Goal: Task Accomplishment & Management: Manage account settings

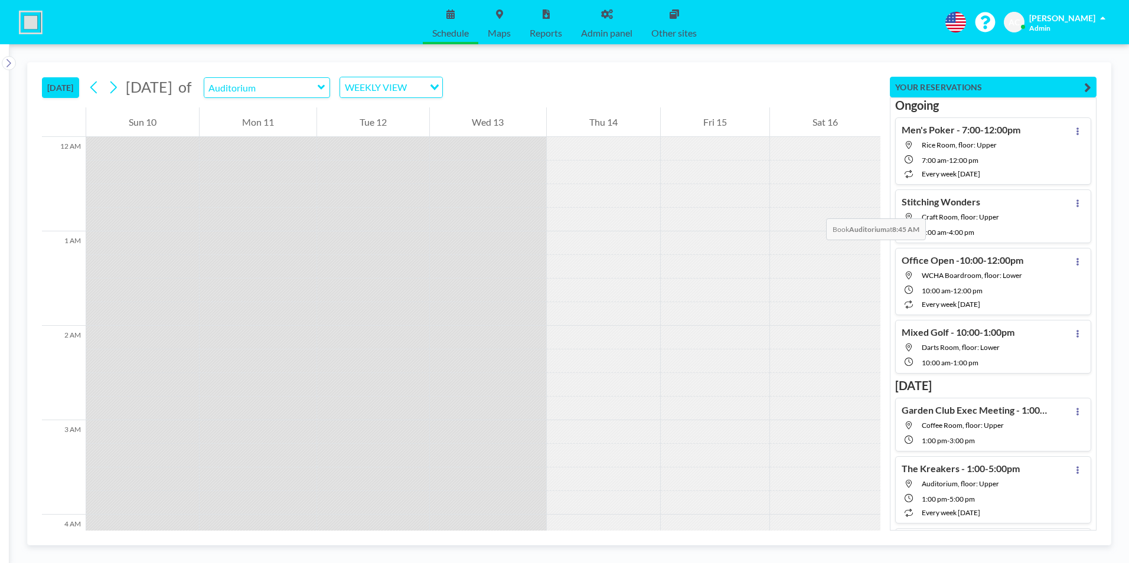
scroll to position [780, 0]
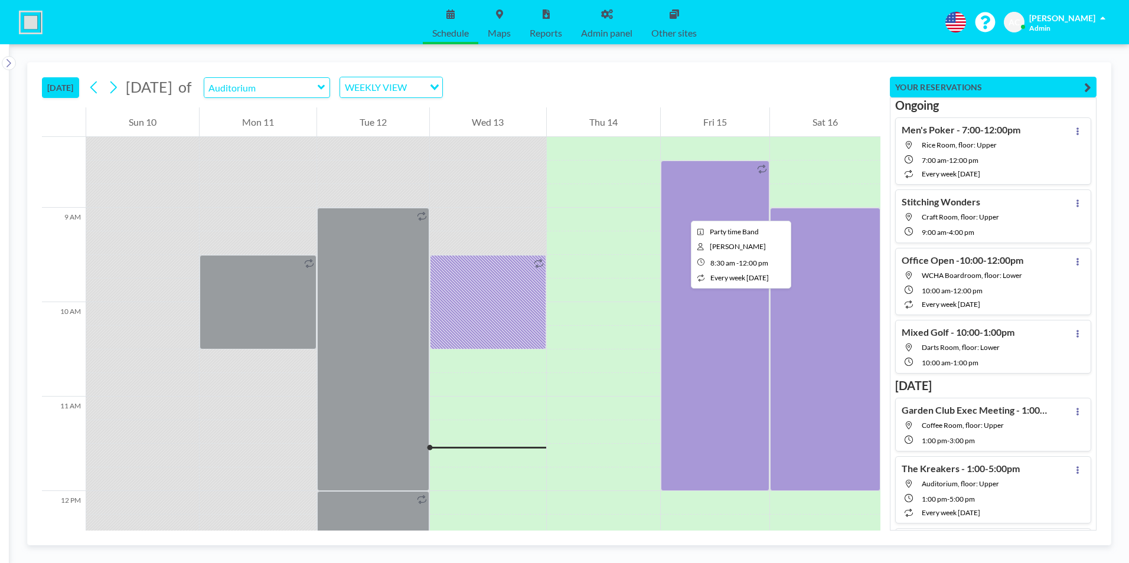
click at [682, 210] on div at bounding box center [715, 326] width 109 height 331
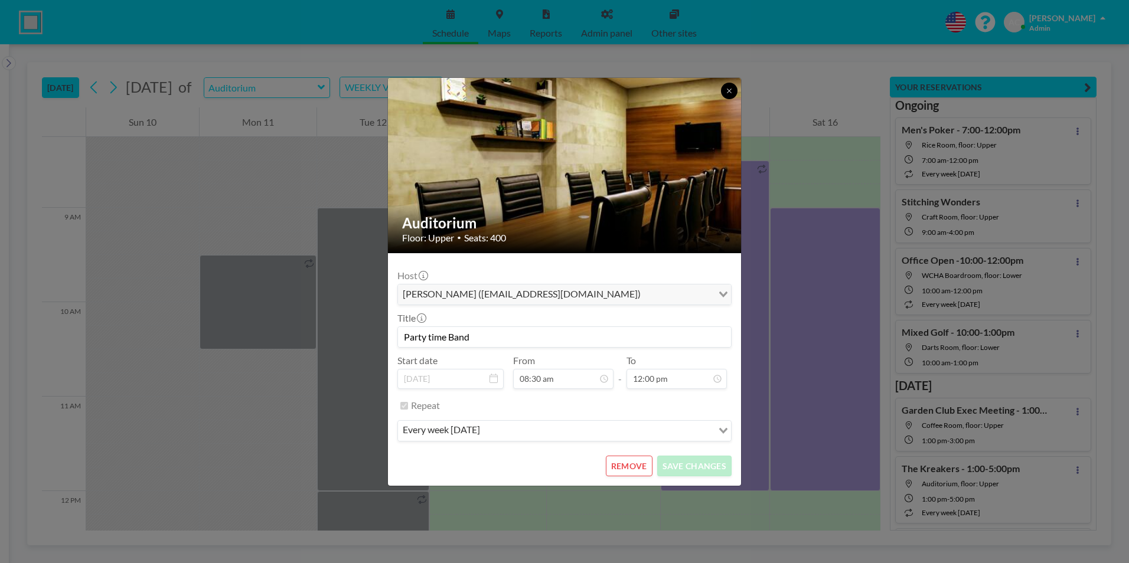
click at [729, 88] on icon at bounding box center [729, 90] width 7 height 7
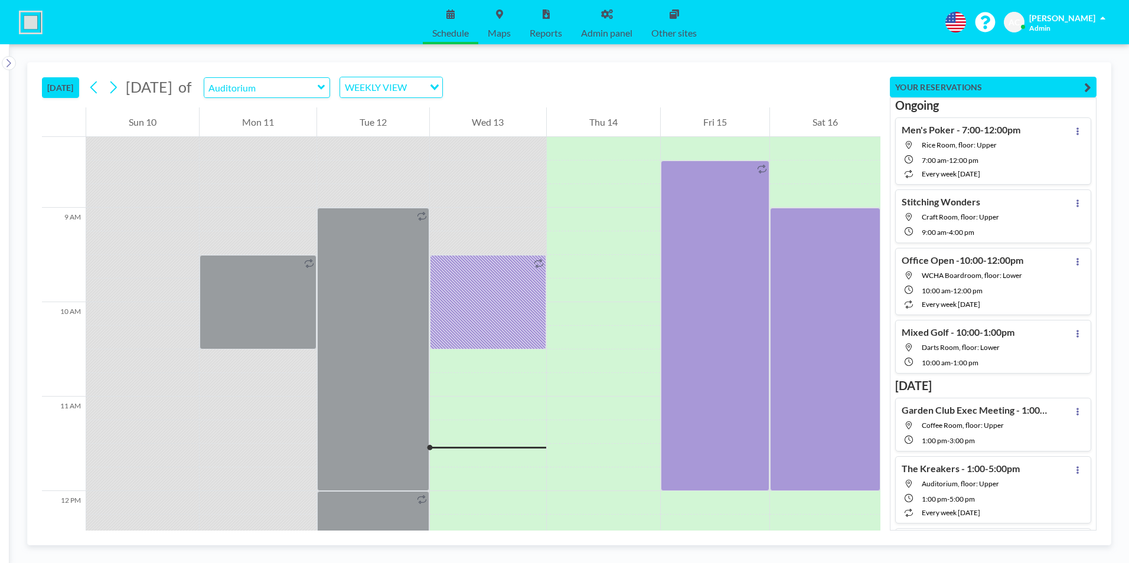
click at [55, 84] on button "[DATE]" at bounding box center [60, 87] width 37 height 21
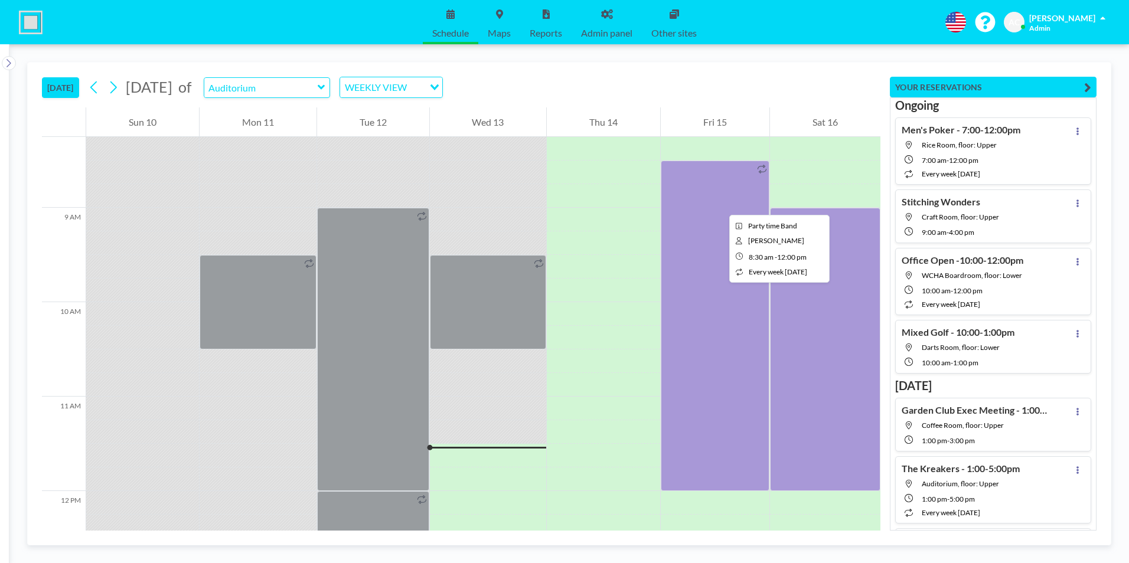
click at [720, 204] on div at bounding box center [715, 326] width 109 height 331
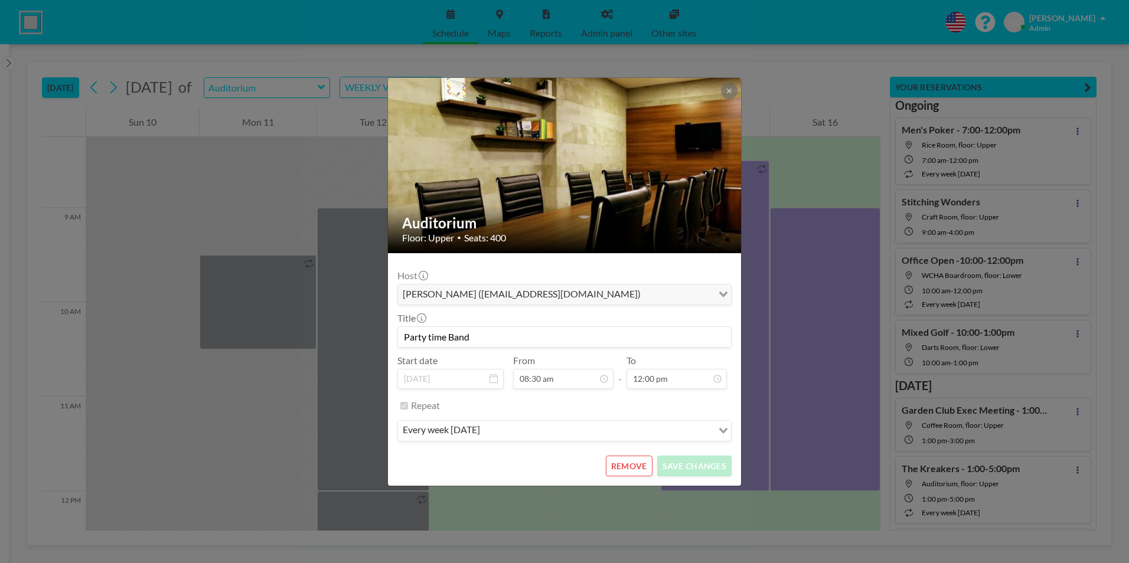
scroll to position [421, 0]
click at [633, 467] on button "REMOVE" at bounding box center [629, 466] width 47 height 21
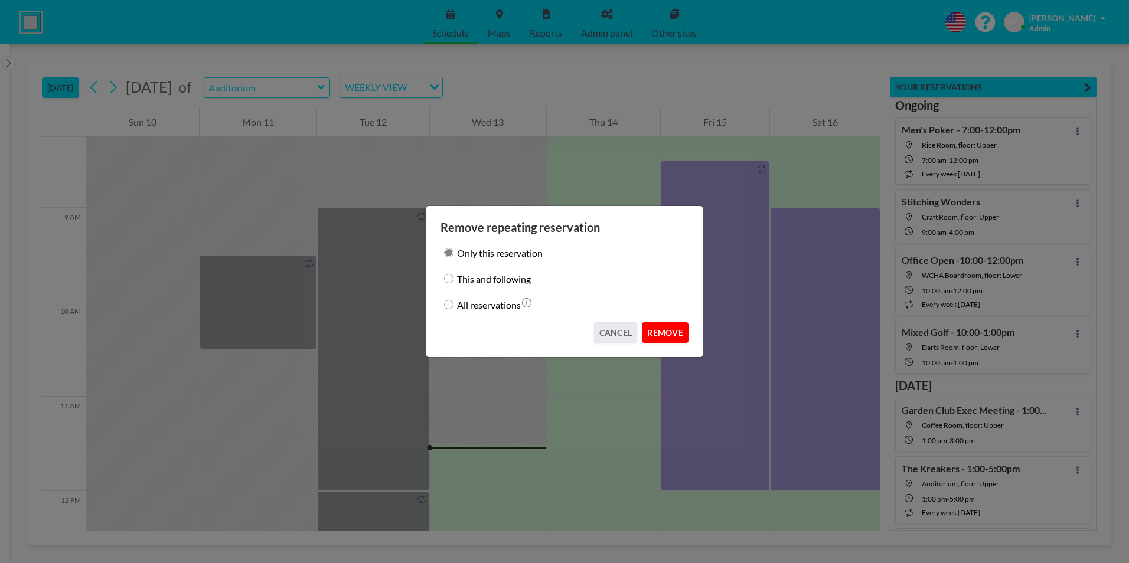
click at [669, 331] on button "REMOVE" at bounding box center [665, 332] width 47 height 21
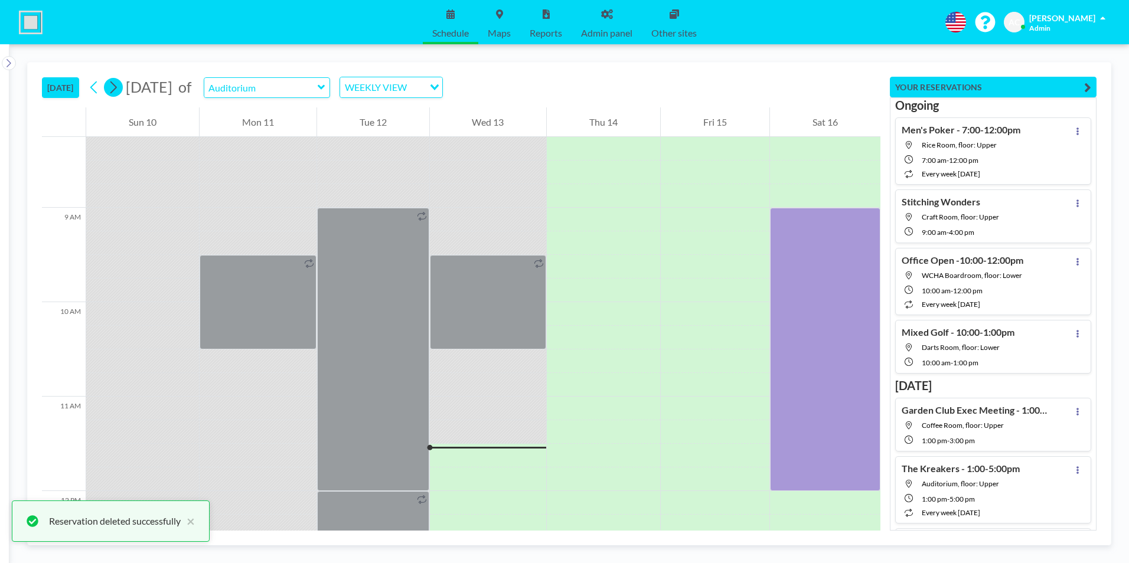
click at [119, 89] on icon at bounding box center [112, 88] width 11 height 18
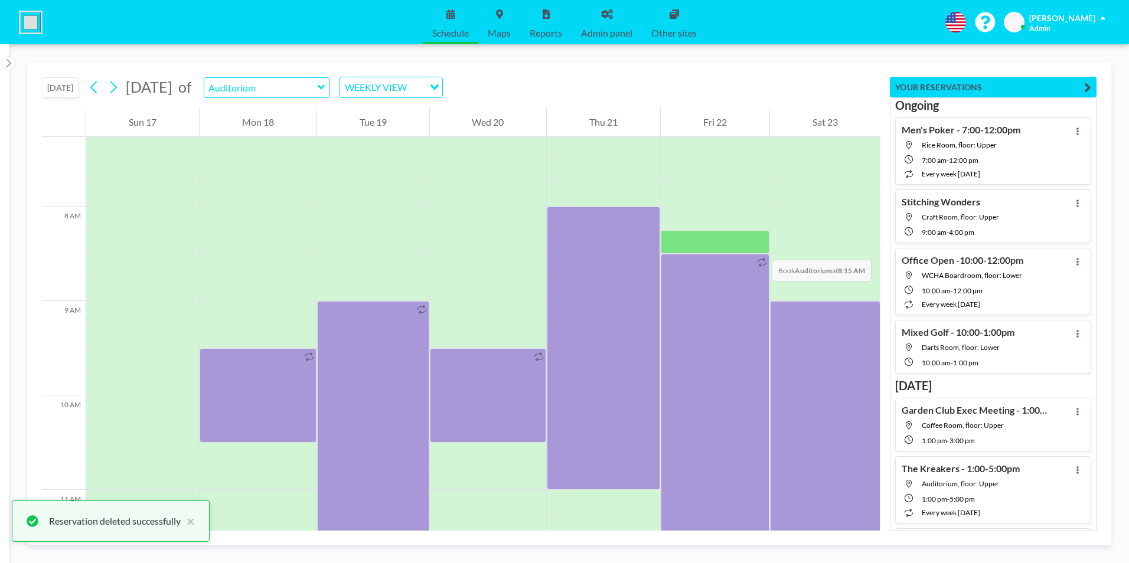
scroll to position [732, 0]
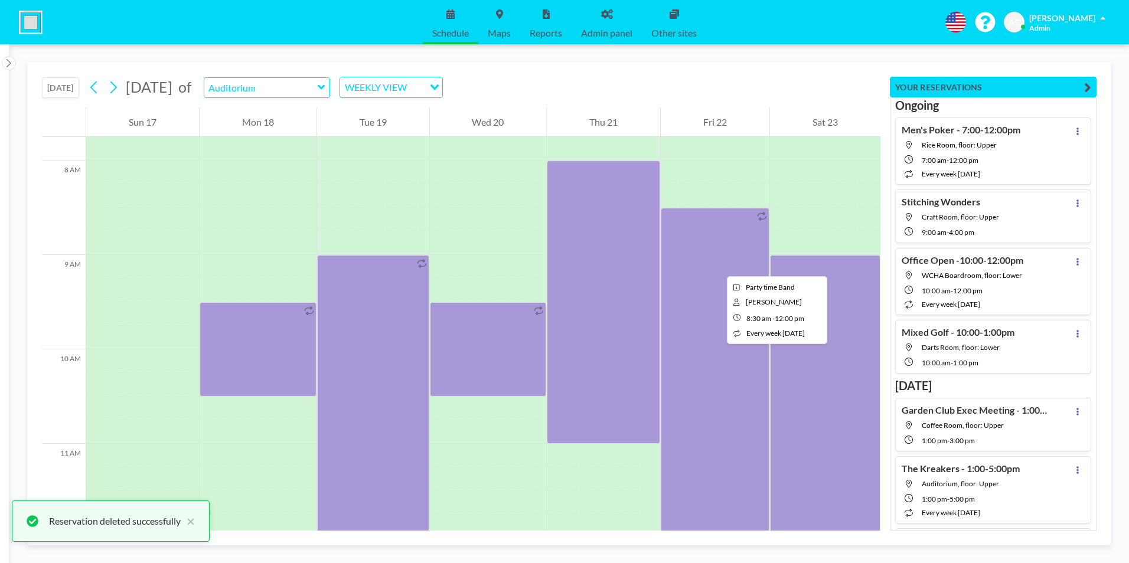
click at [718, 266] on div at bounding box center [715, 373] width 109 height 331
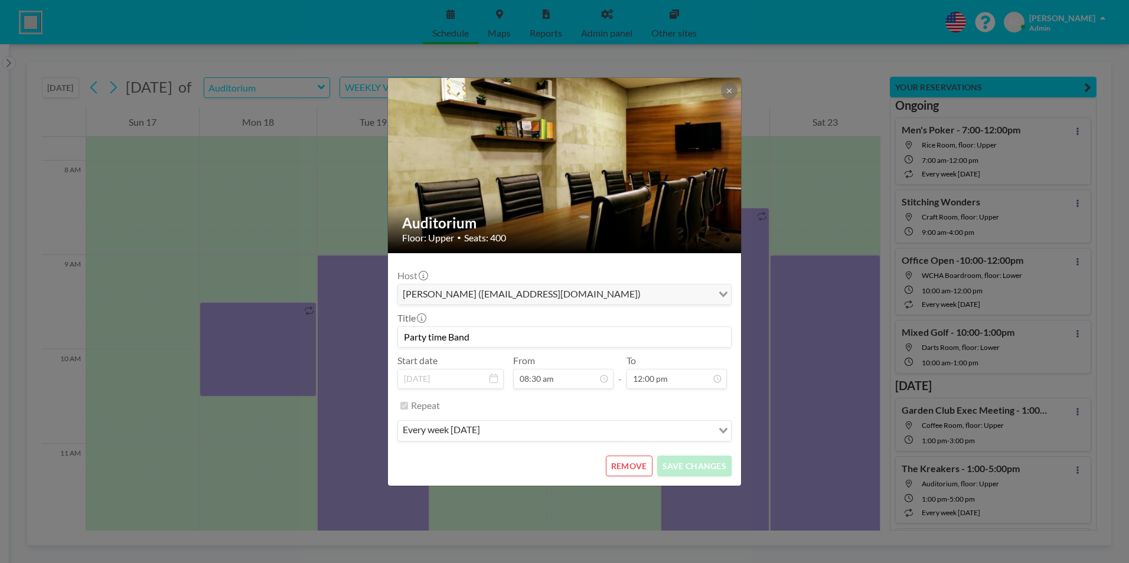
scroll to position [0, 0]
click at [633, 461] on button "REMOVE" at bounding box center [629, 466] width 47 height 21
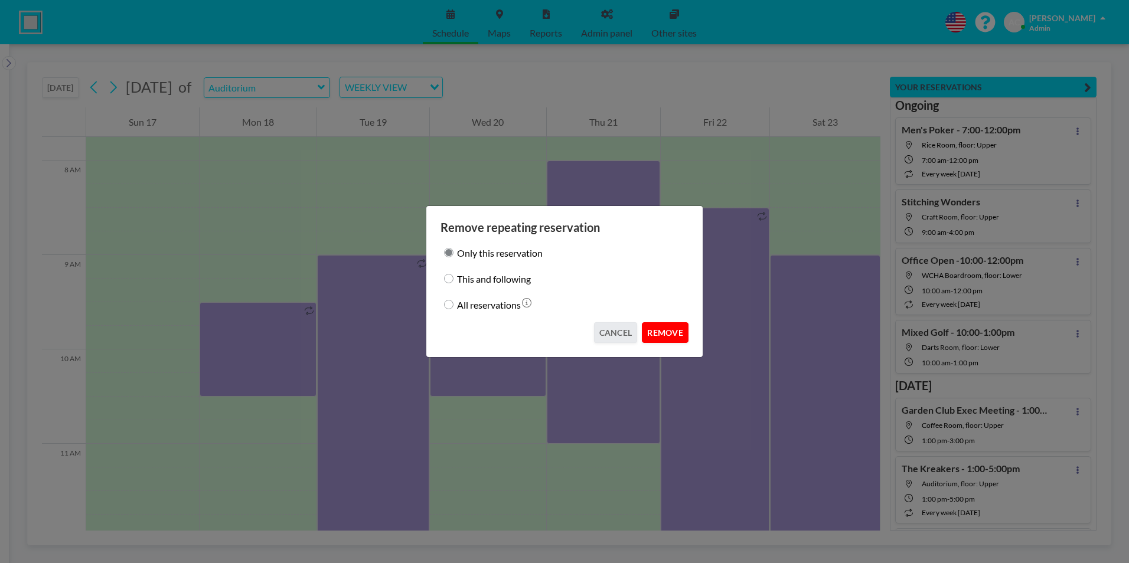
click at [669, 334] on button "REMOVE" at bounding box center [665, 332] width 47 height 21
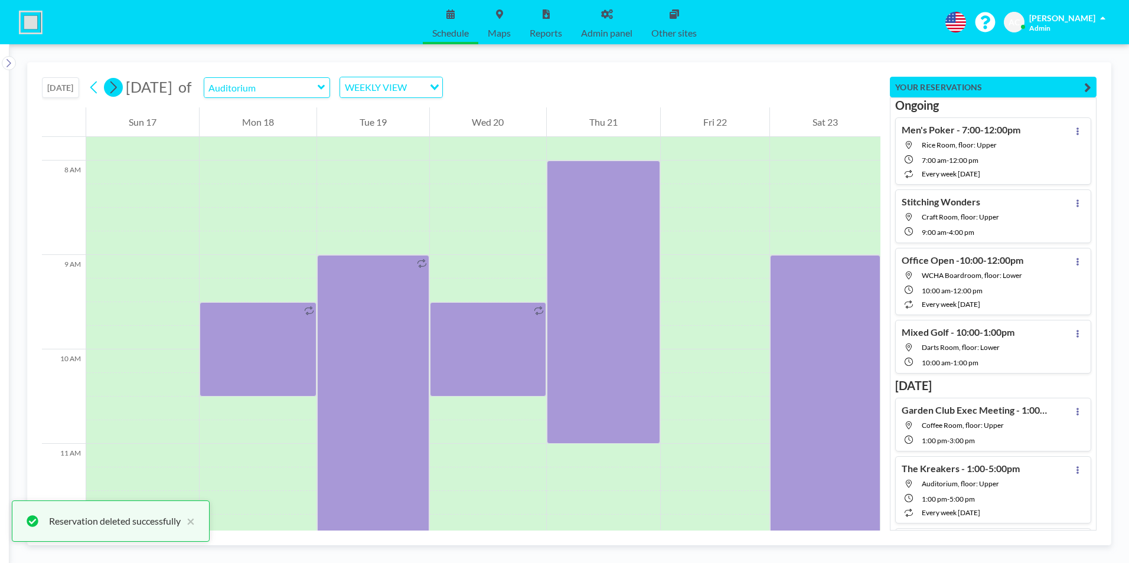
click at [119, 86] on icon at bounding box center [112, 88] width 11 height 18
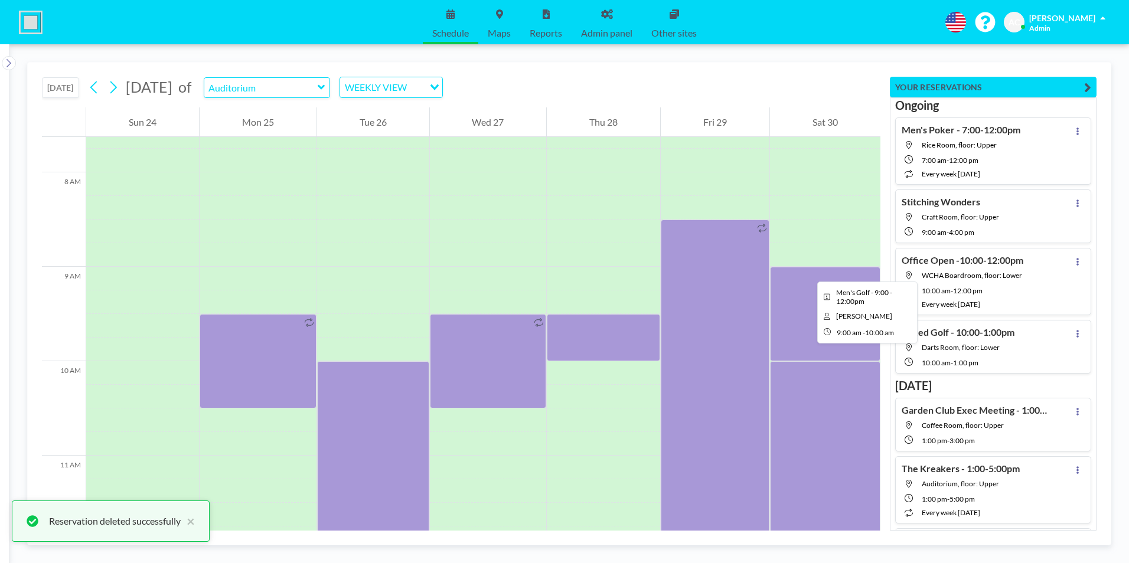
scroll to position [732, 0]
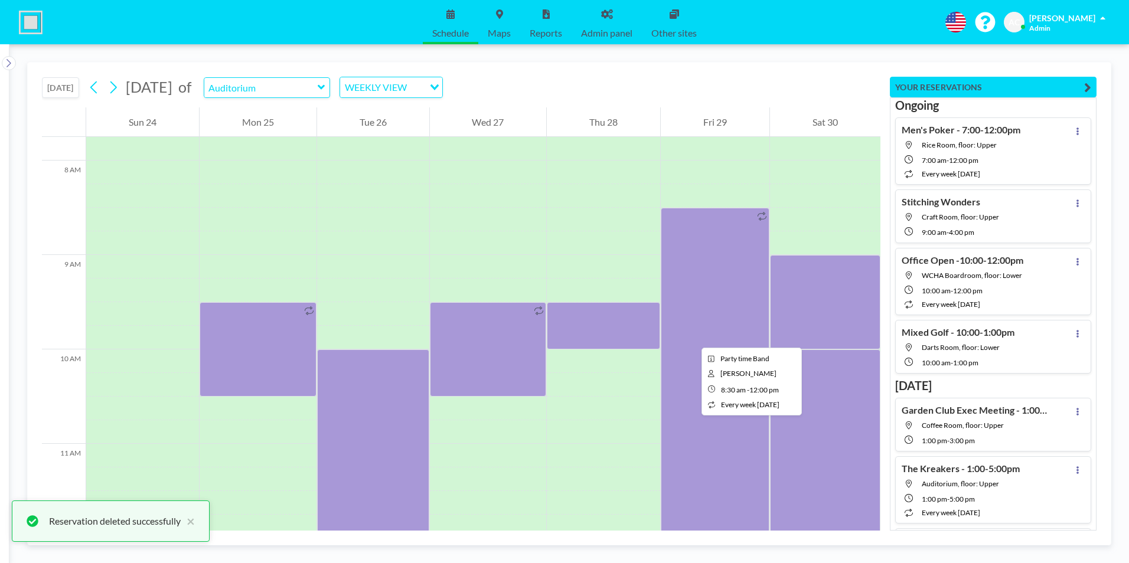
click at [692, 337] on div at bounding box center [715, 373] width 109 height 331
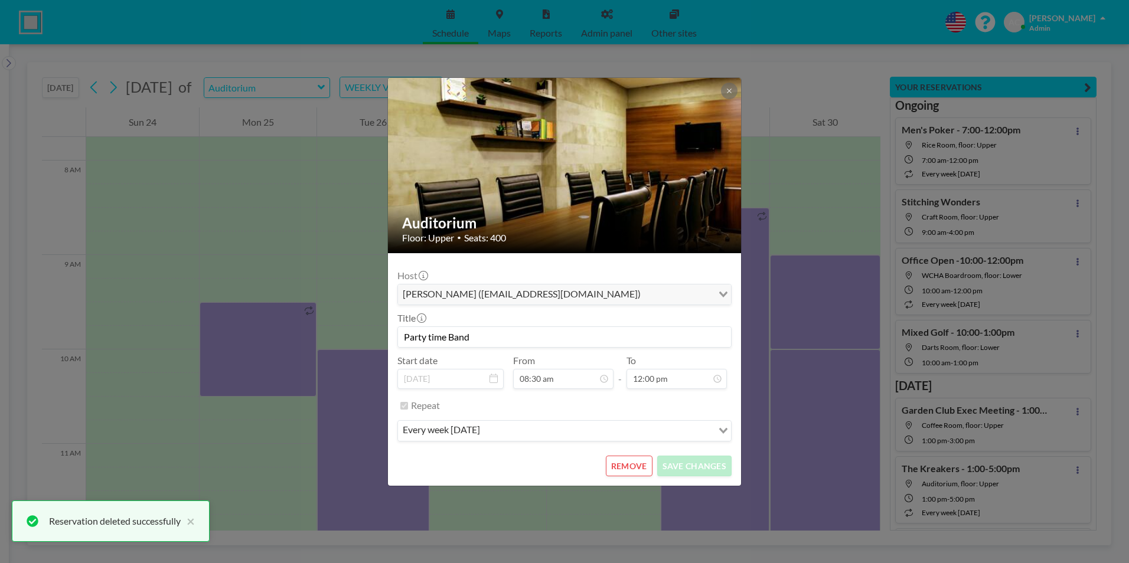
click at [634, 466] on button "REMOVE" at bounding box center [629, 466] width 47 height 21
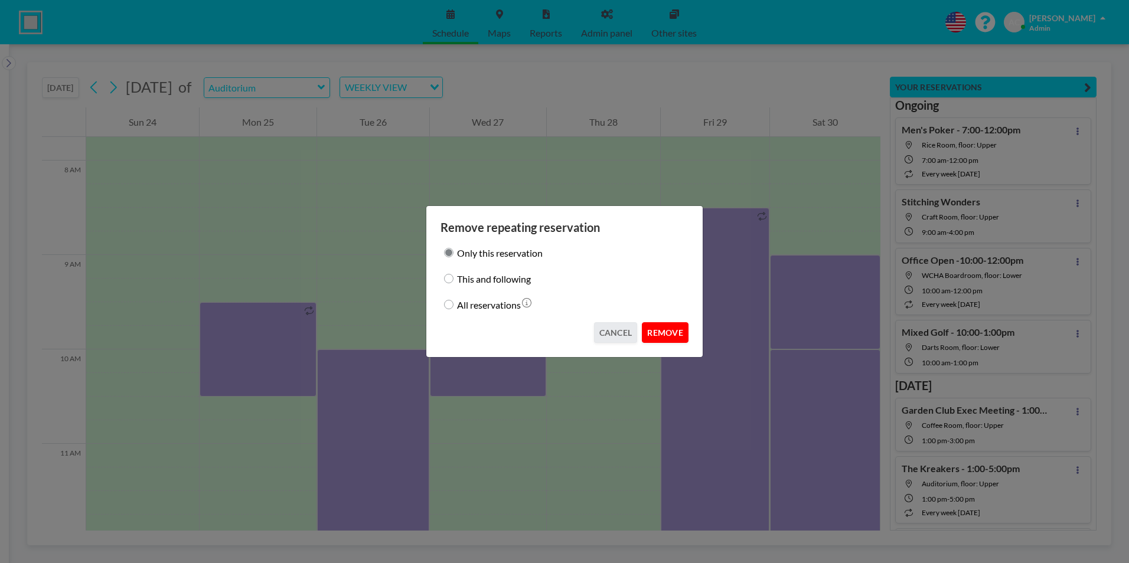
click at [662, 333] on button "REMOVE" at bounding box center [665, 332] width 47 height 21
